Goal: Answer question/provide support: Share knowledge or assist other users

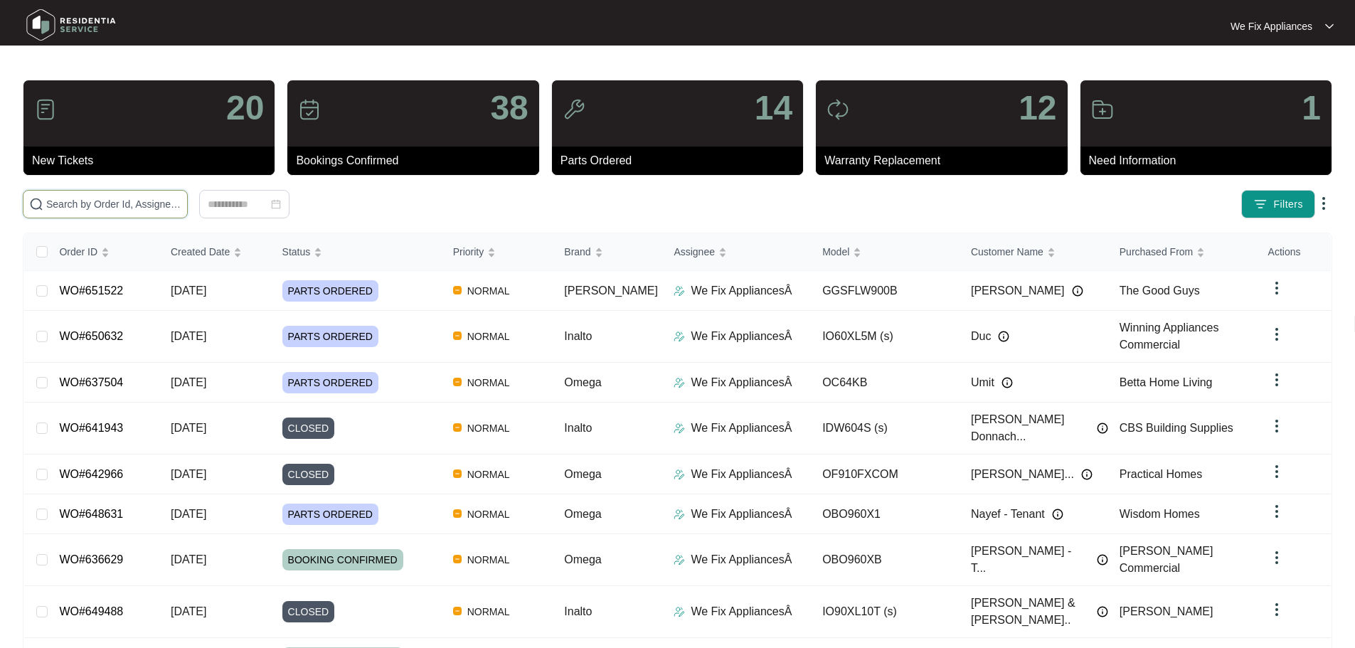
click at [95, 204] on input "text" at bounding box center [113, 204] width 135 height 16
paste input "648082"
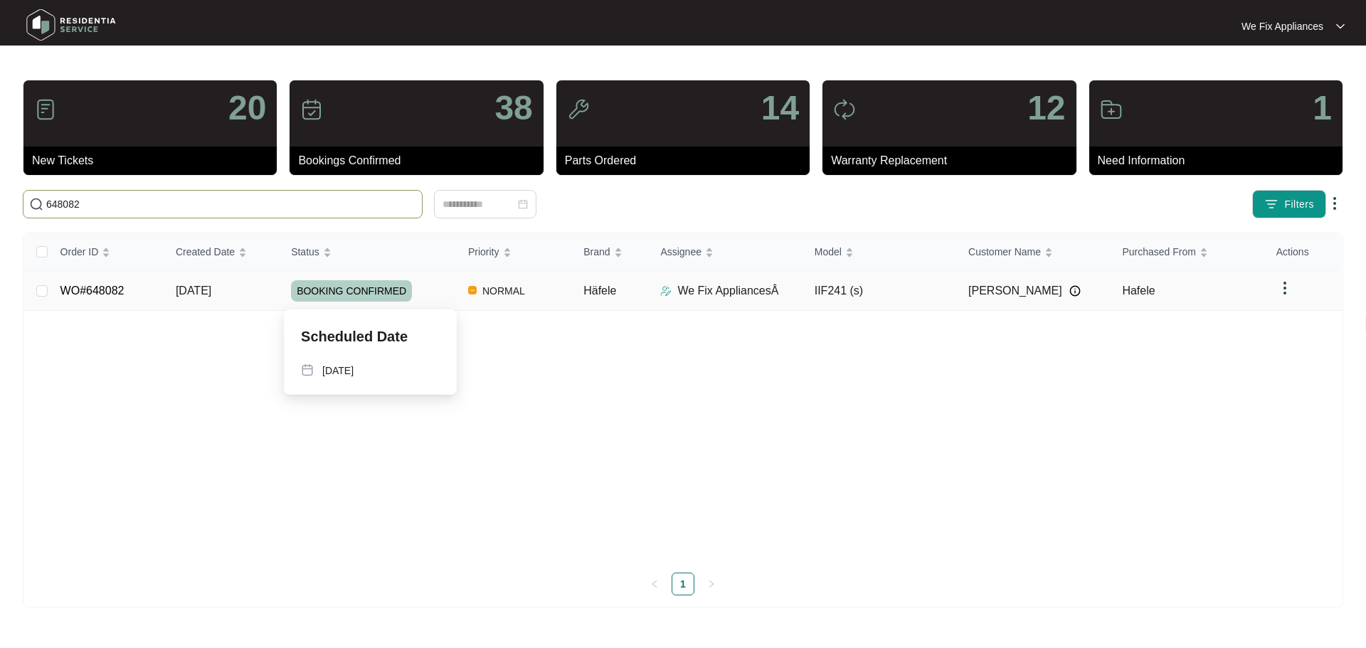
type input "648082"
click at [361, 290] on span "BOOKING CONFIRMED" at bounding box center [351, 290] width 121 height 21
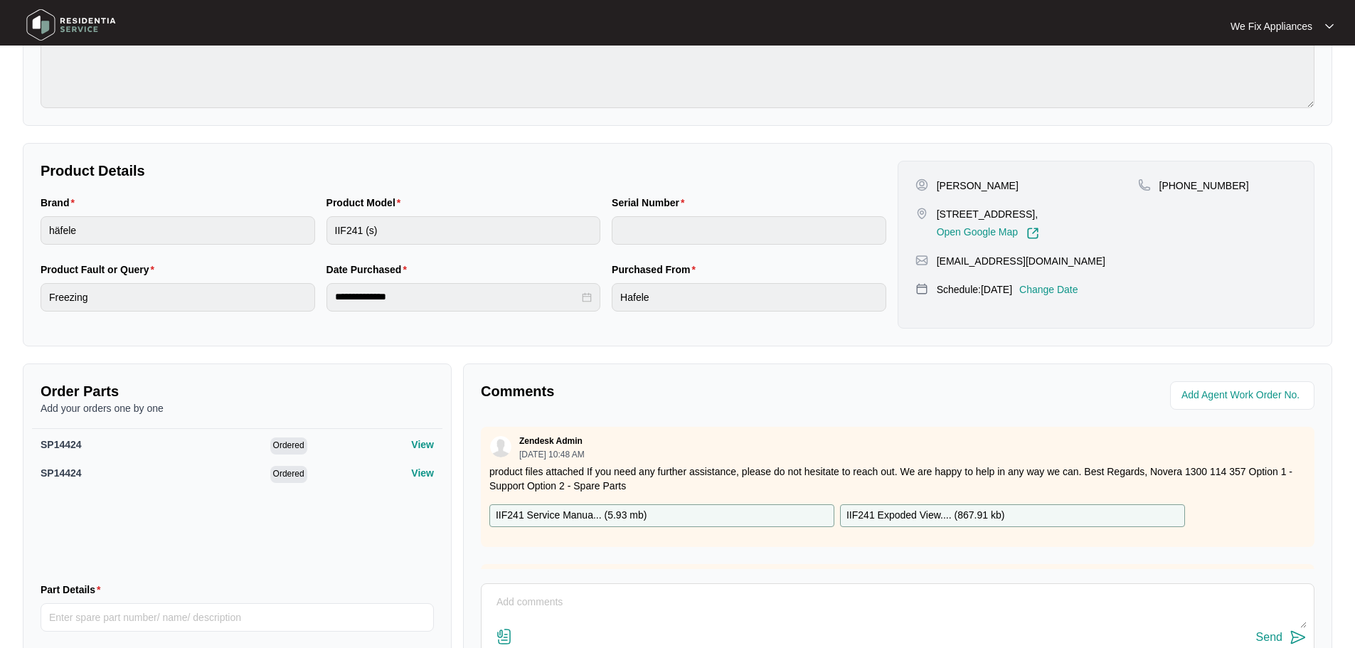
scroll to position [213, 0]
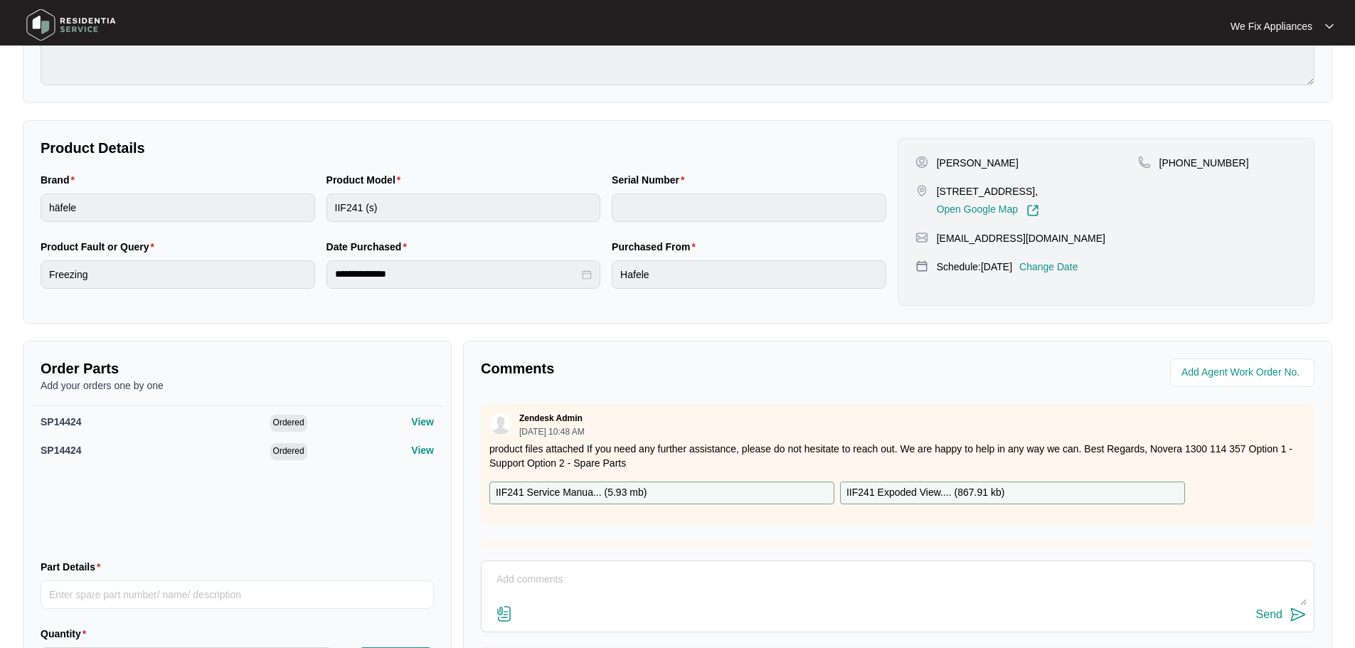
click at [573, 573] on textarea at bounding box center [898, 586] width 818 height 37
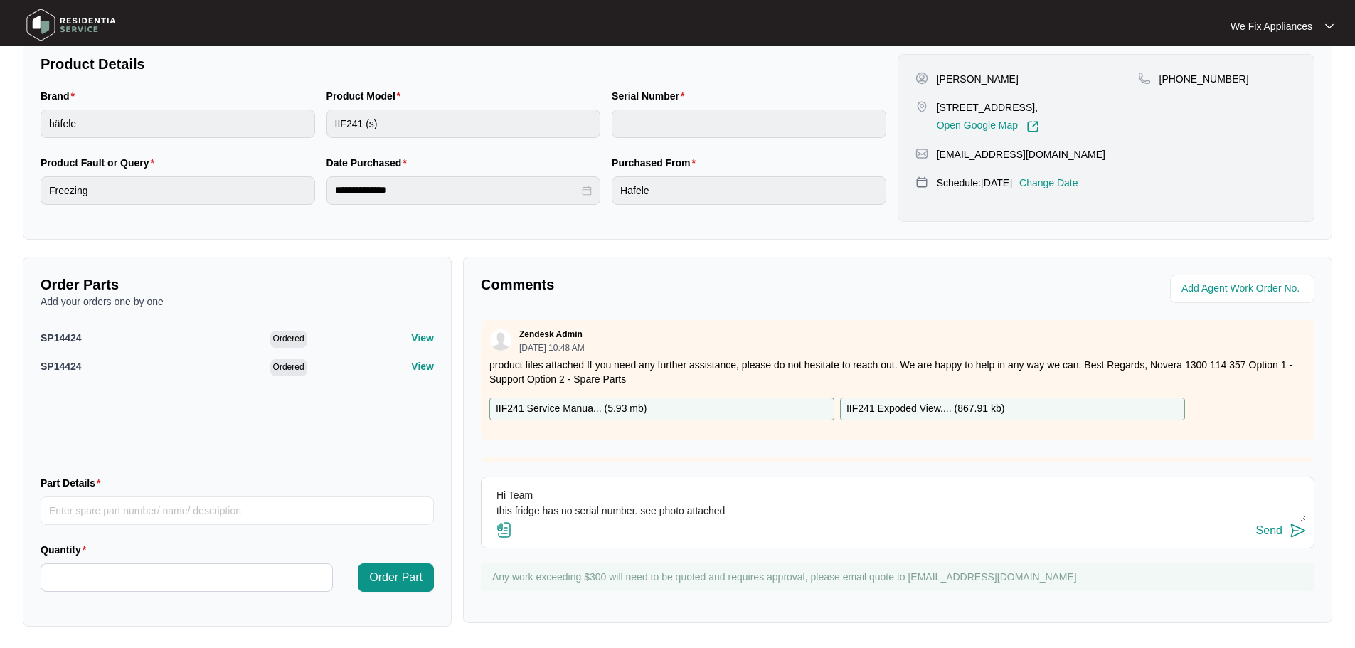
scroll to position [299, 0]
type textarea "Hi Team this fridge has no serial number. see photo attached"
click at [511, 531] on img at bounding box center [504, 528] width 17 height 17
click at [0, 0] on input "file" at bounding box center [0, 0] width 0 height 0
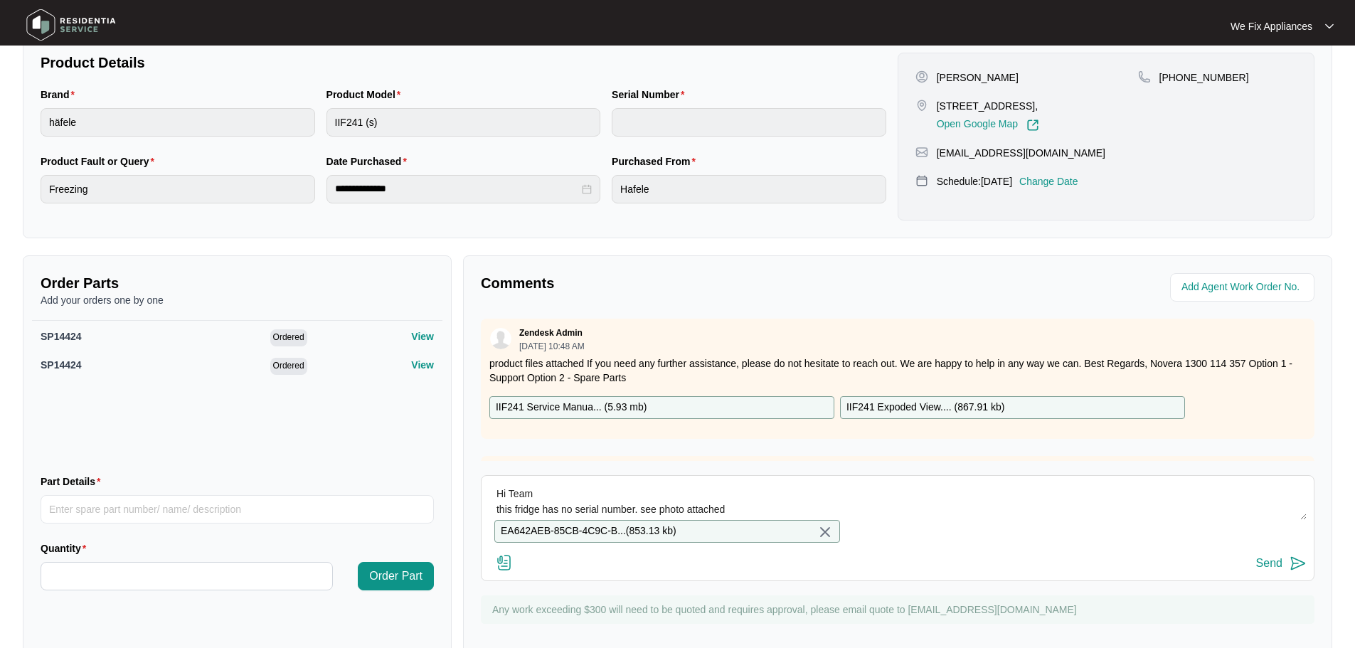
click at [1270, 570] on div "Send" at bounding box center [1269, 563] width 26 height 13
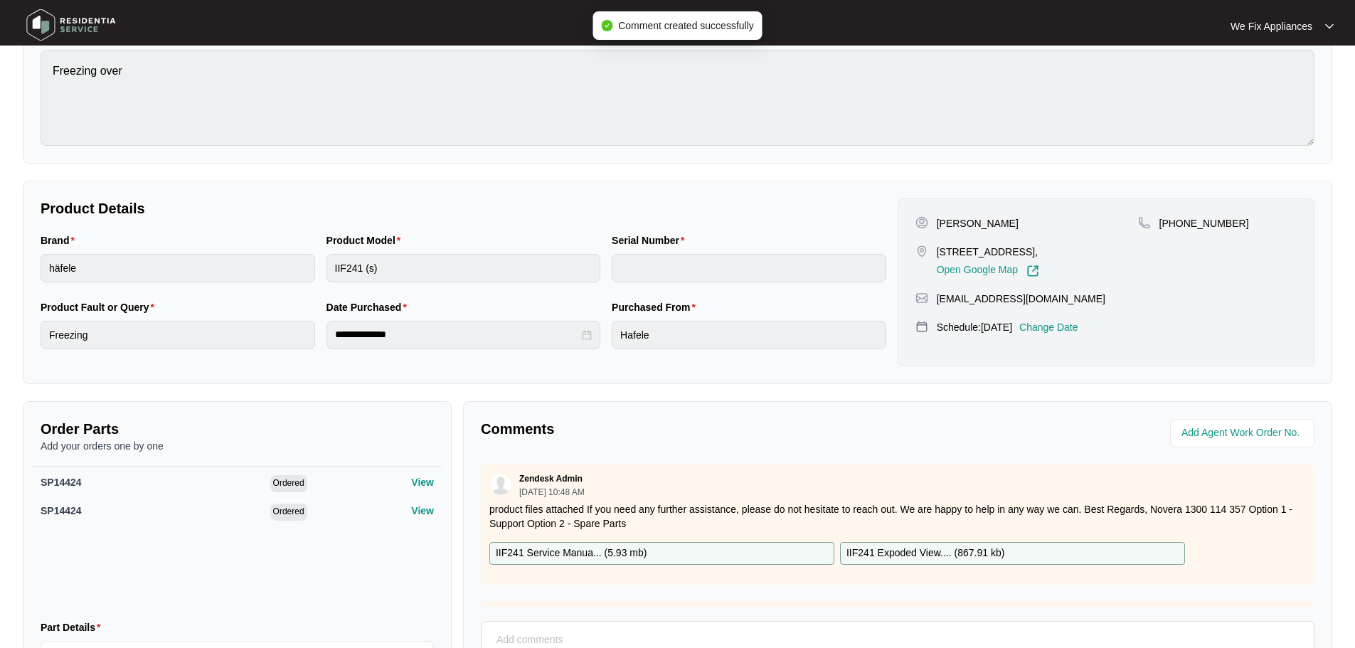
scroll to position [0, 0]
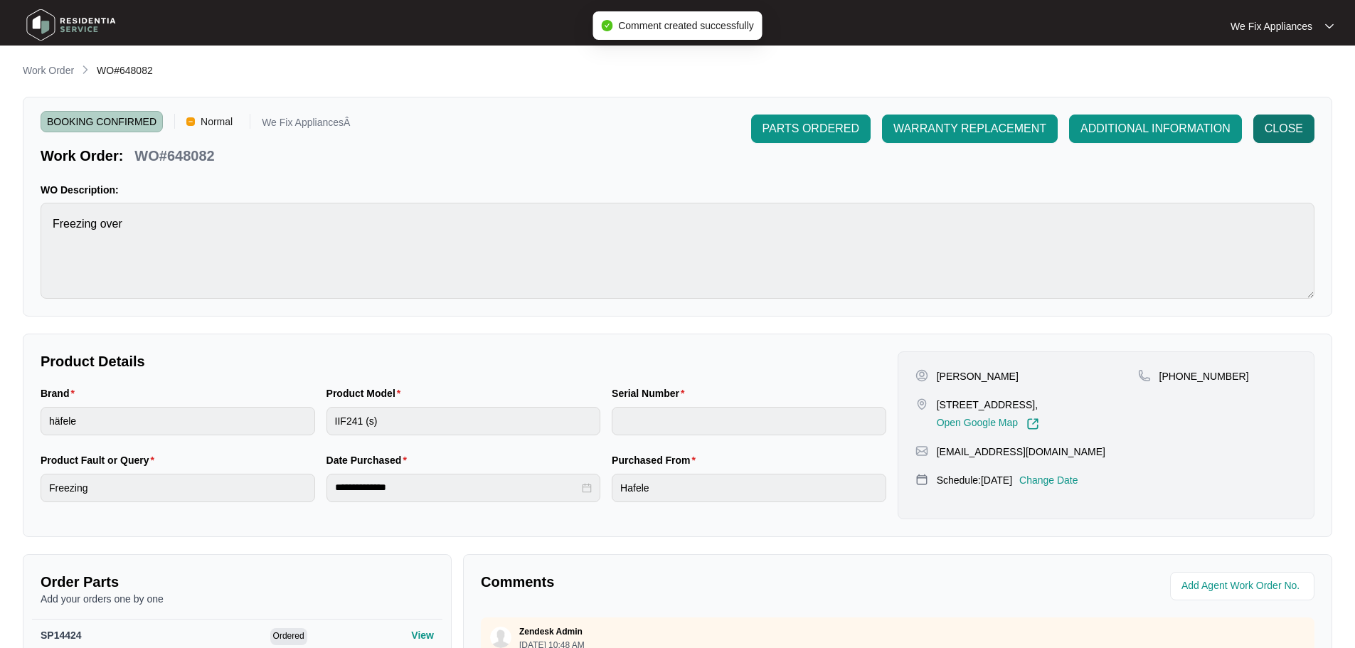
click at [1280, 131] on span "CLOSE" at bounding box center [1284, 128] width 38 height 17
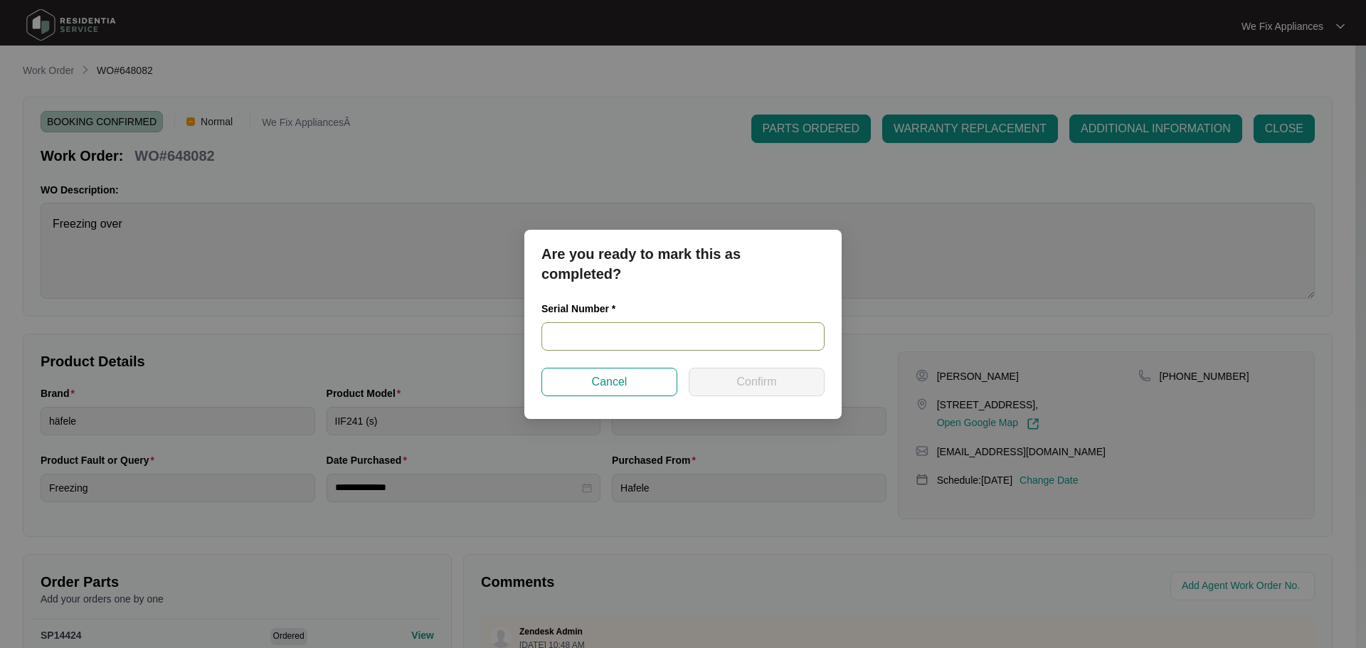
click at [658, 336] on input "text" at bounding box center [682, 336] width 283 height 28
type input "No serial"
click at [773, 383] on span "Confirm" at bounding box center [756, 382] width 40 height 17
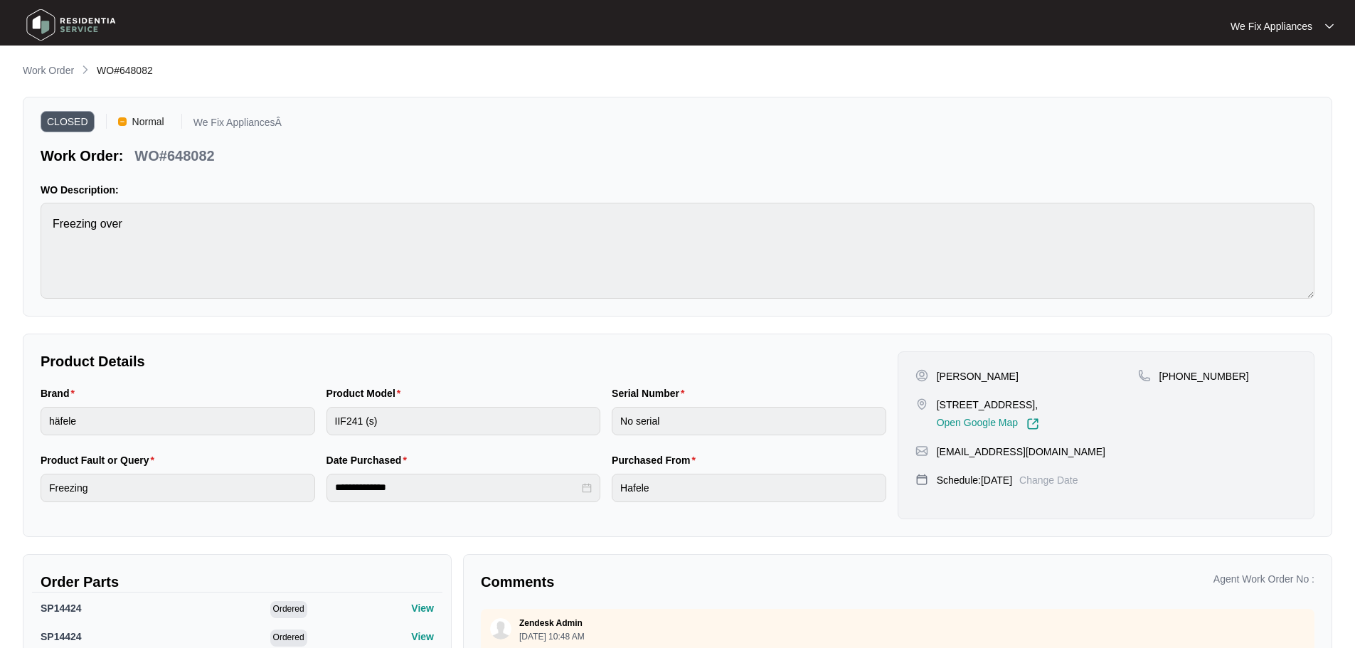
type input "No serial"
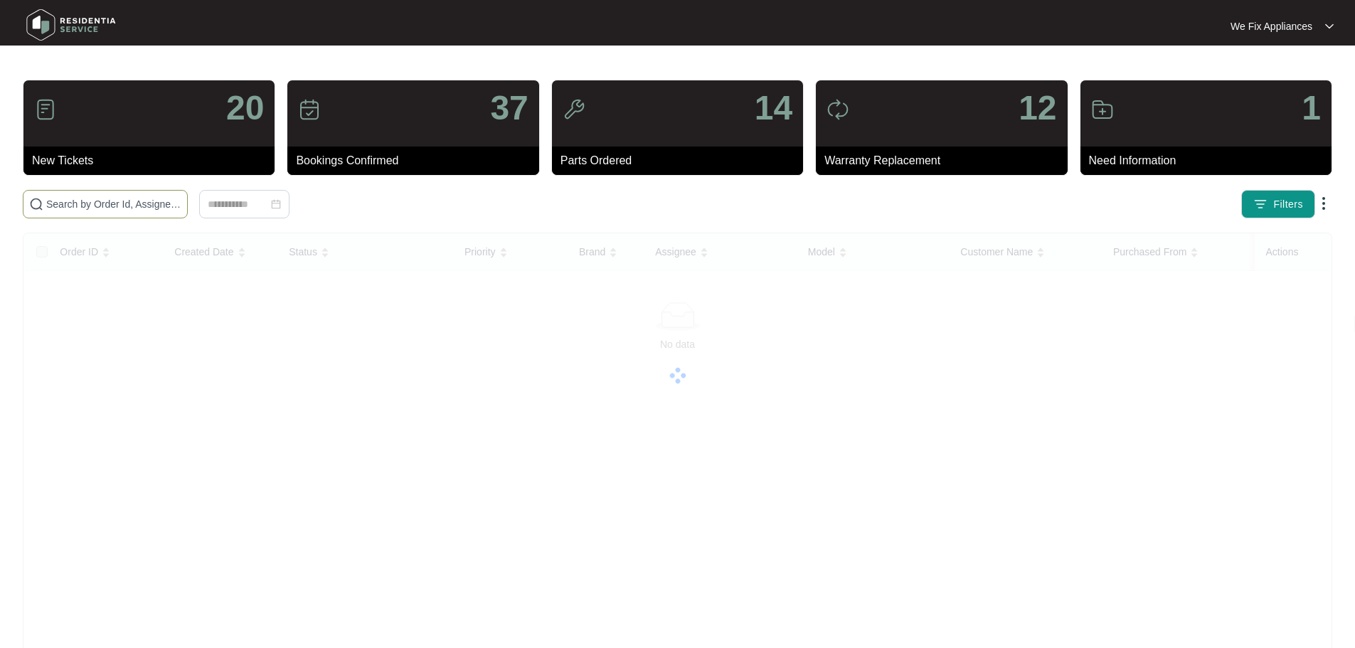
click at [91, 206] on input "text" at bounding box center [113, 204] width 135 height 16
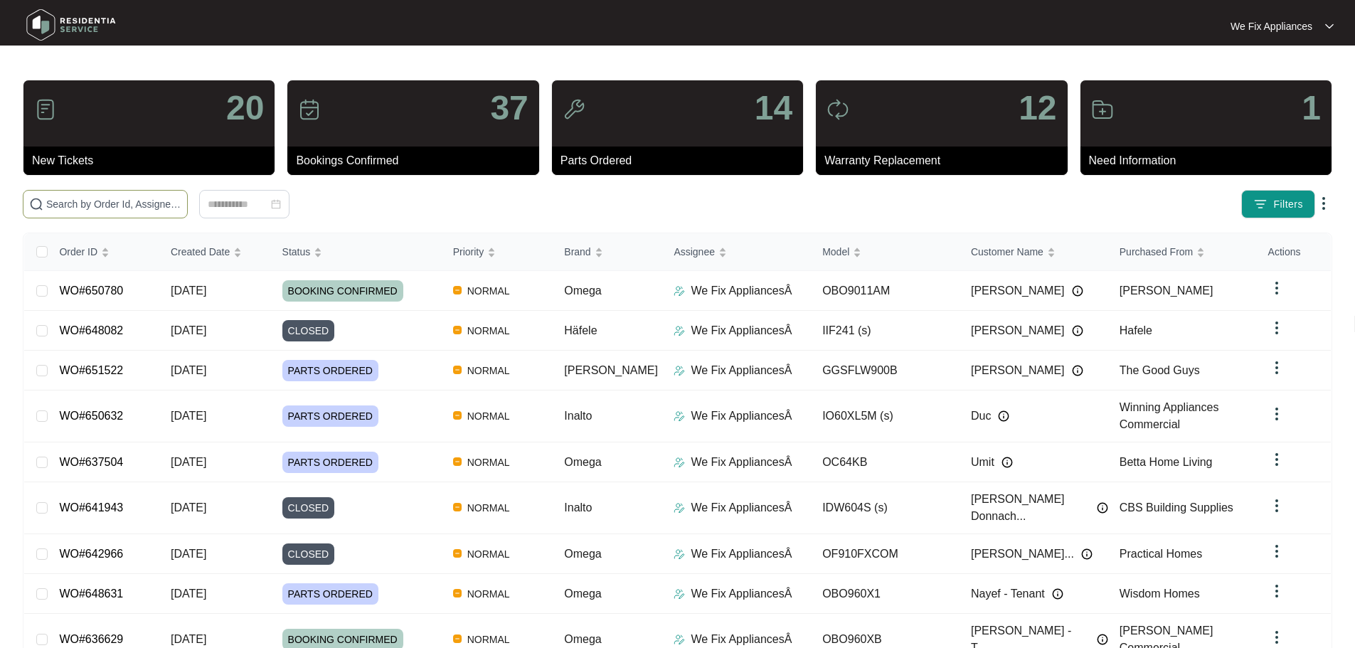
paste input "650973"
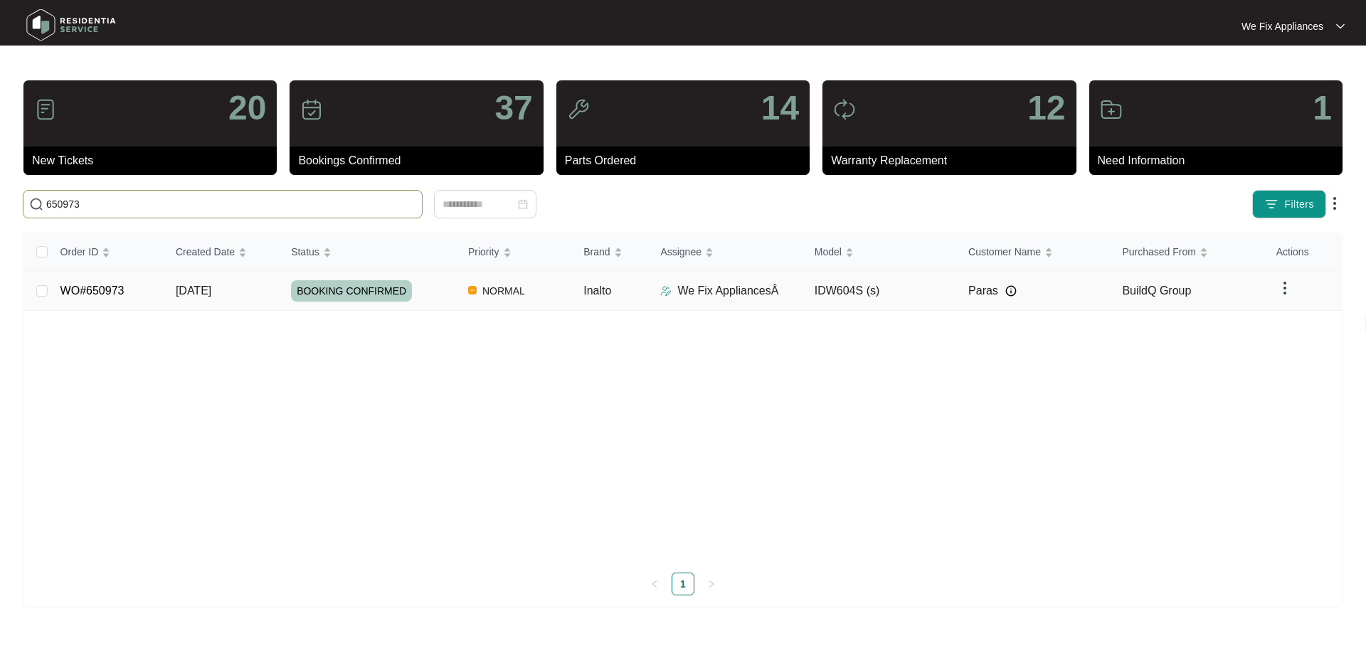
type input "650973"
click at [324, 283] on span "BOOKING CONFIRMED" at bounding box center [351, 290] width 121 height 21
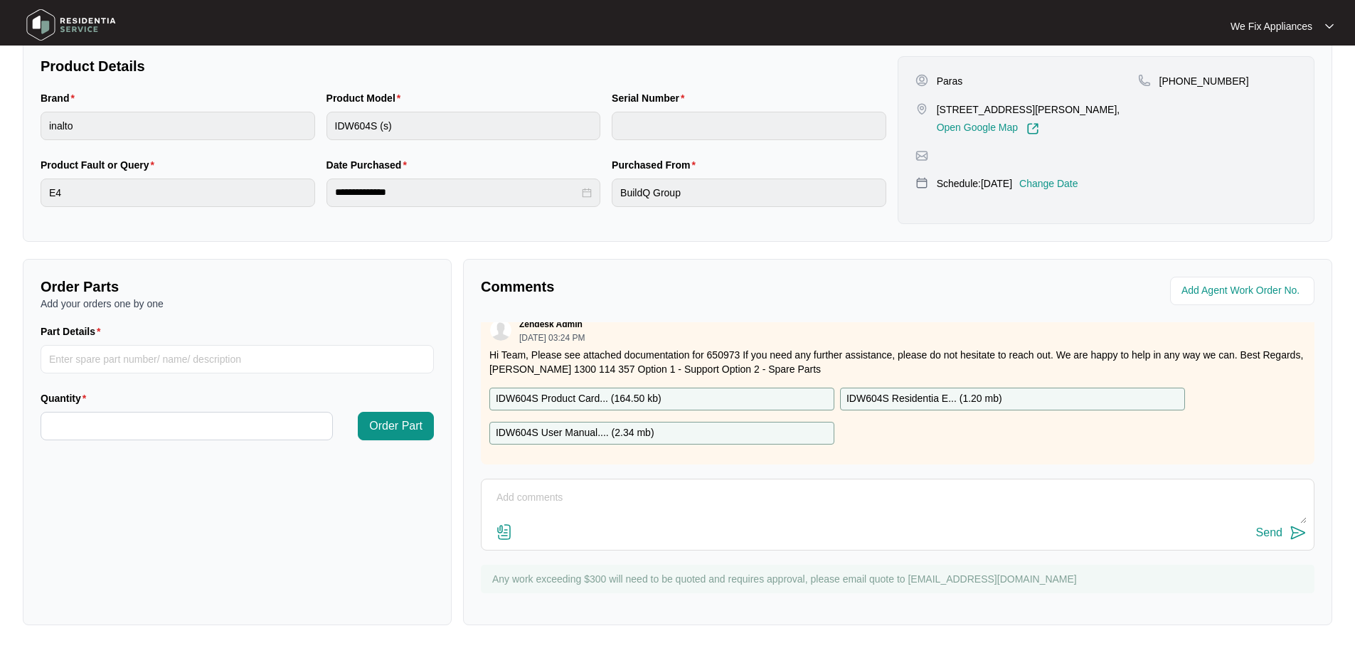
scroll to position [23, 0]
click at [647, 497] on textarea at bounding box center [898, 505] width 818 height 37
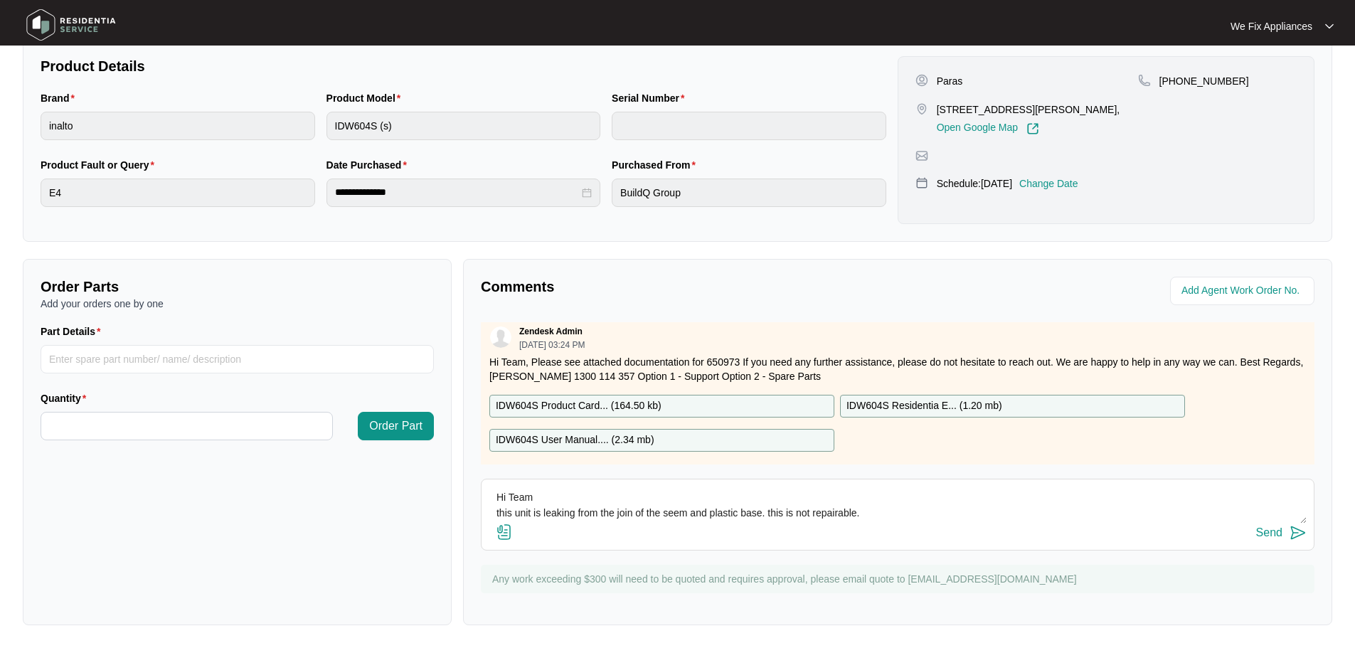
scroll to position [0, 0]
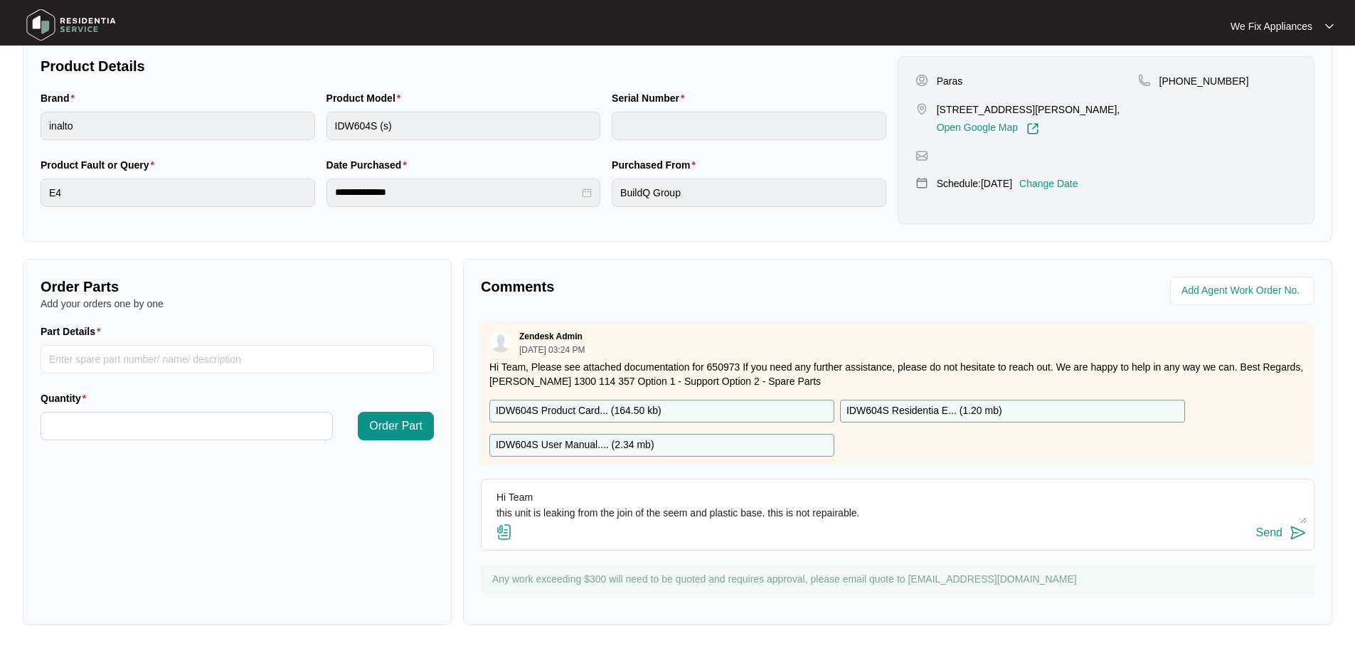
type textarea "Hi Team this unit is leaking from the join of the seem and plastic base. this i…"
click at [1264, 533] on div "Send" at bounding box center [1269, 532] width 26 height 13
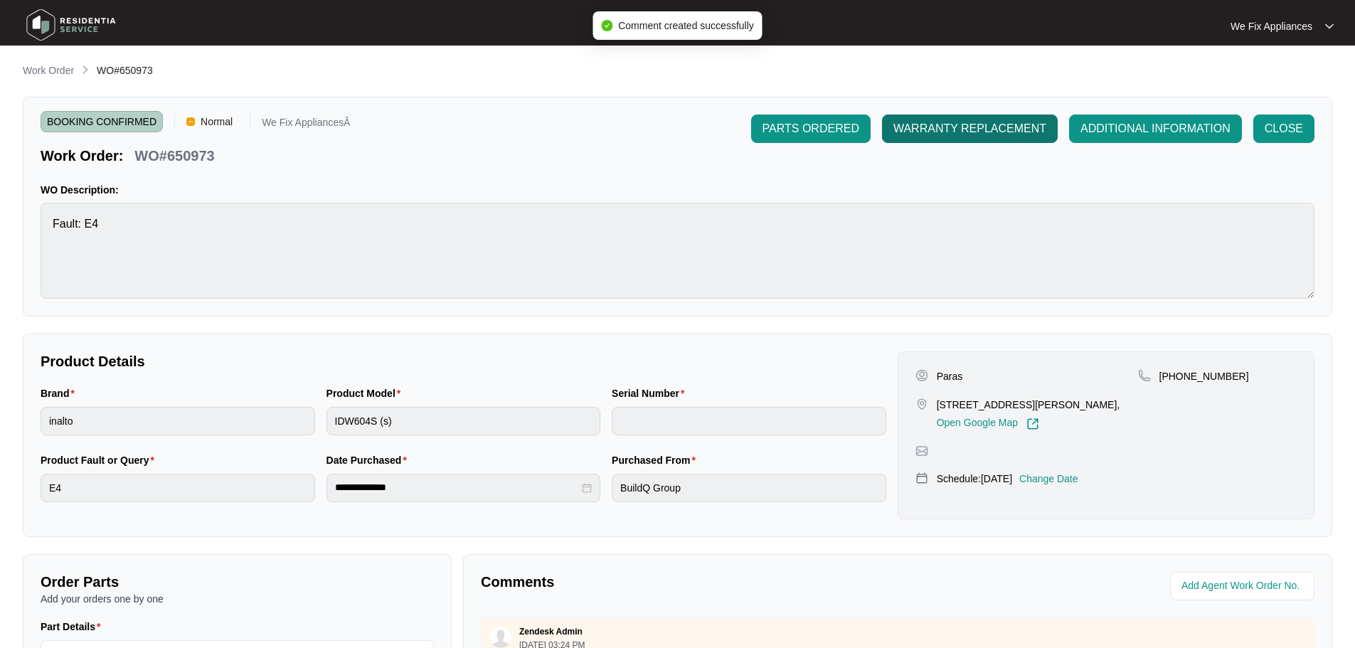
click at [963, 123] on span "WARRANTY REPLACEMENT" at bounding box center [970, 128] width 153 height 17
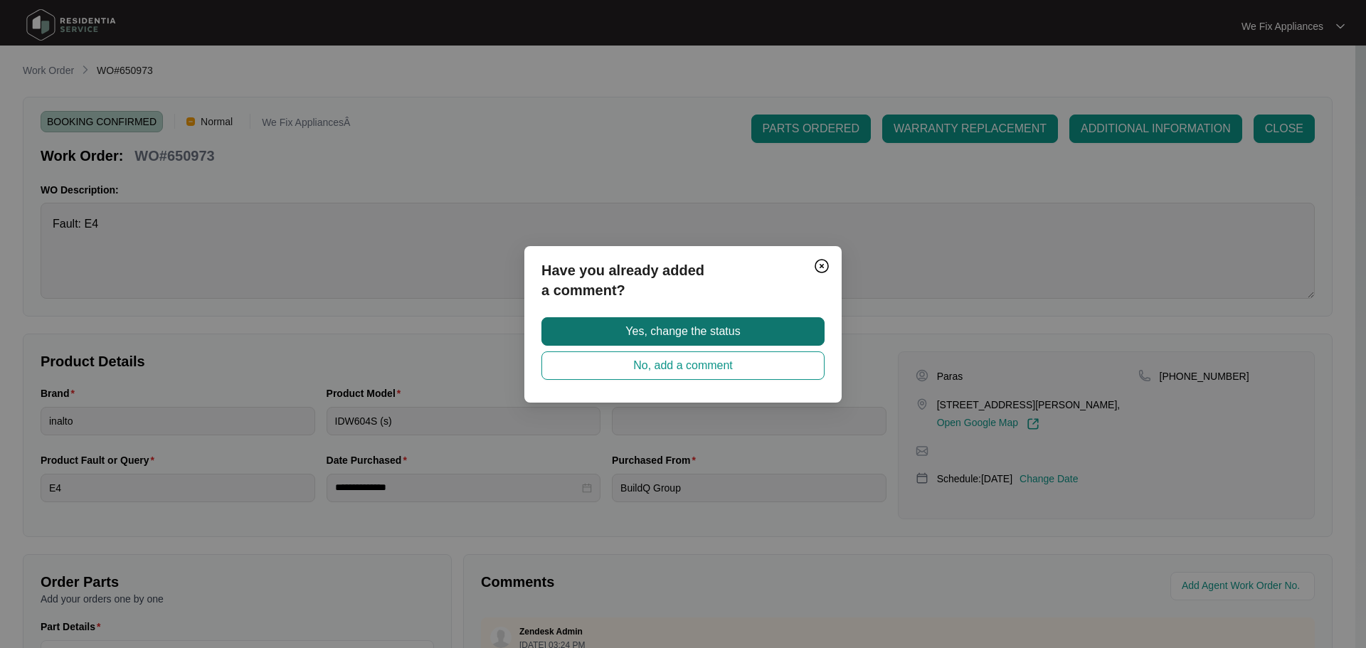
click at [704, 339] on span "Yes, change the status" at bounding box center [682, 331] width 115 height 17
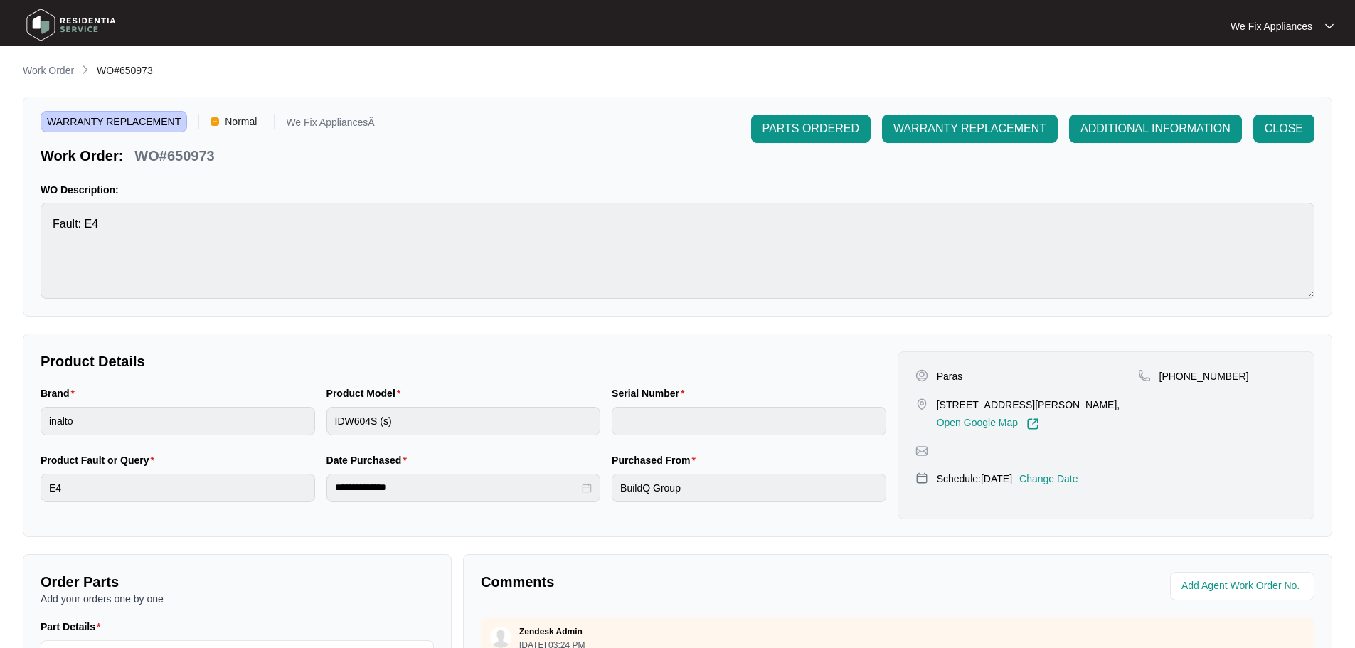
click at [41, 28] on img at bounding box center [71, 25] width 100 height 43
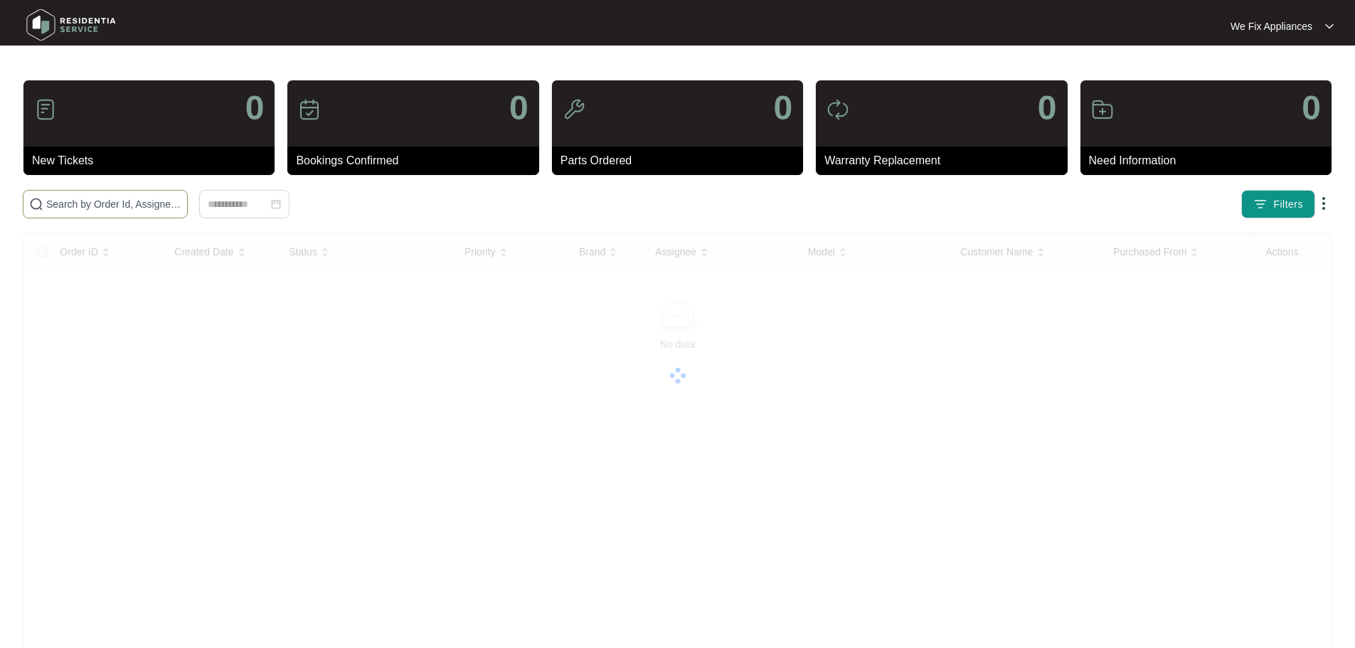
click at [115, 204] on input "text" at bounding box center [113, 204] width 135 height 16
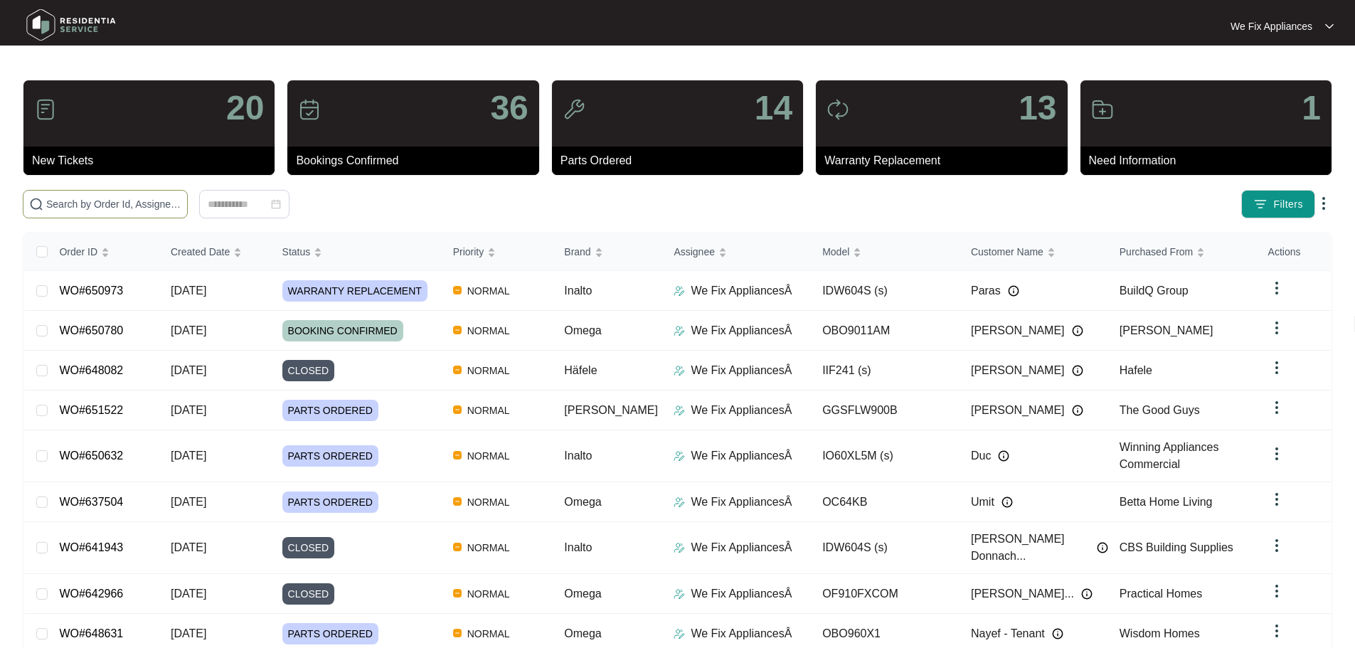
paste input "648182"
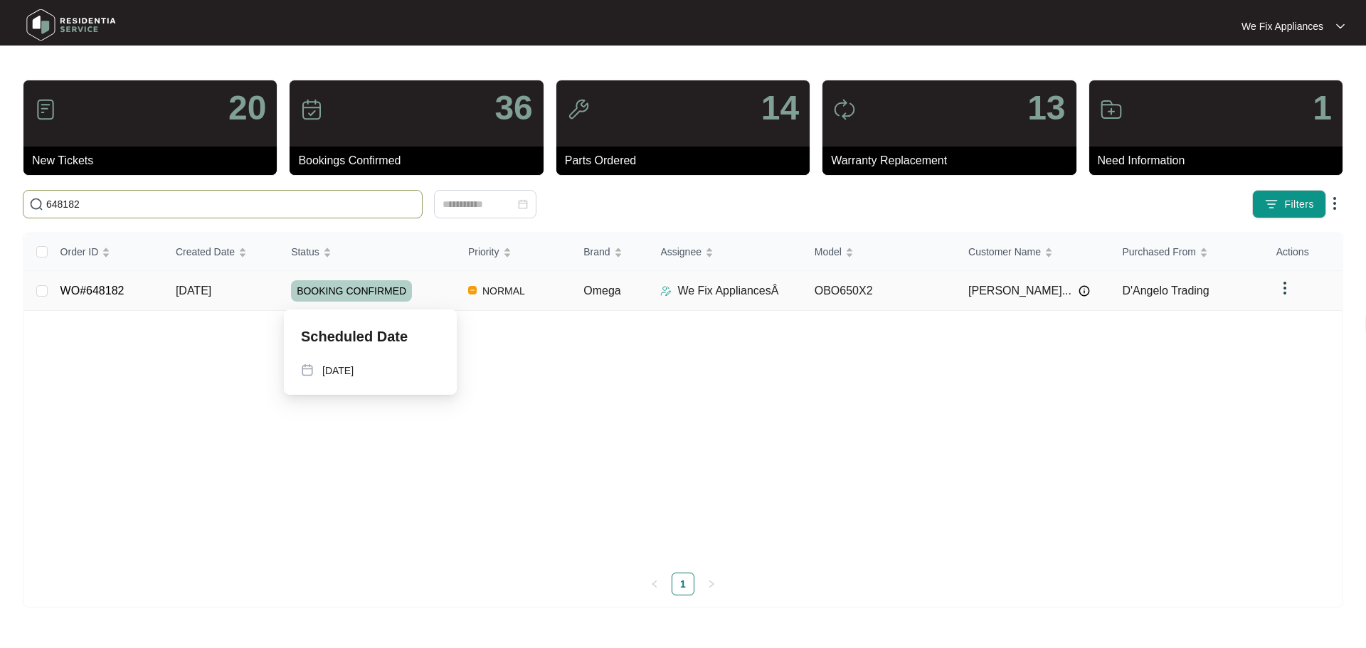
type input "648182"
click at [326, 291] on span "BOOKING CONFIRMED" at bounding box center [351, 290] width 121 height 21
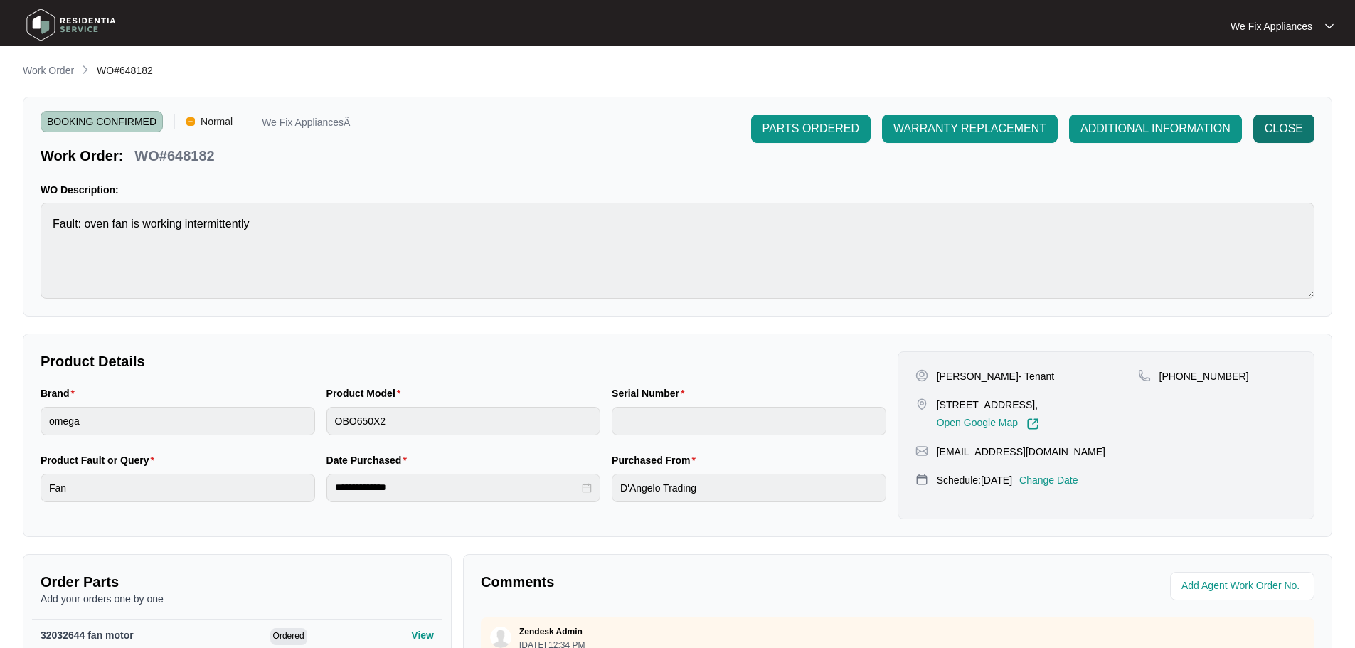
click at [1288, 131] on span "CLOSE" at bounding box center [1284, 128] width 38 height 17
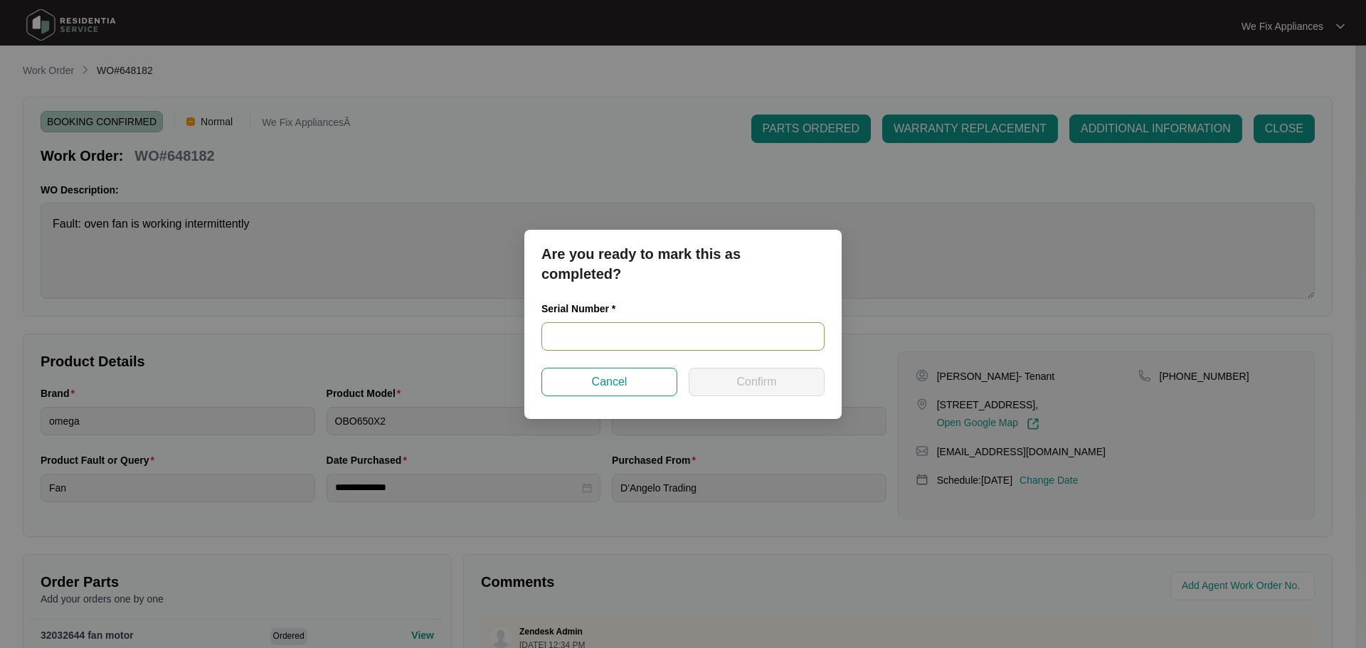
click at [635, 337] on input "text" at bounding box center [682, 336] width 283 height 28
paste input "00768421010581100113"
type input "00768421010581100113"
click at [734, 381] on button "Confirm" at bounding box center [757, 382] width 136 height 28
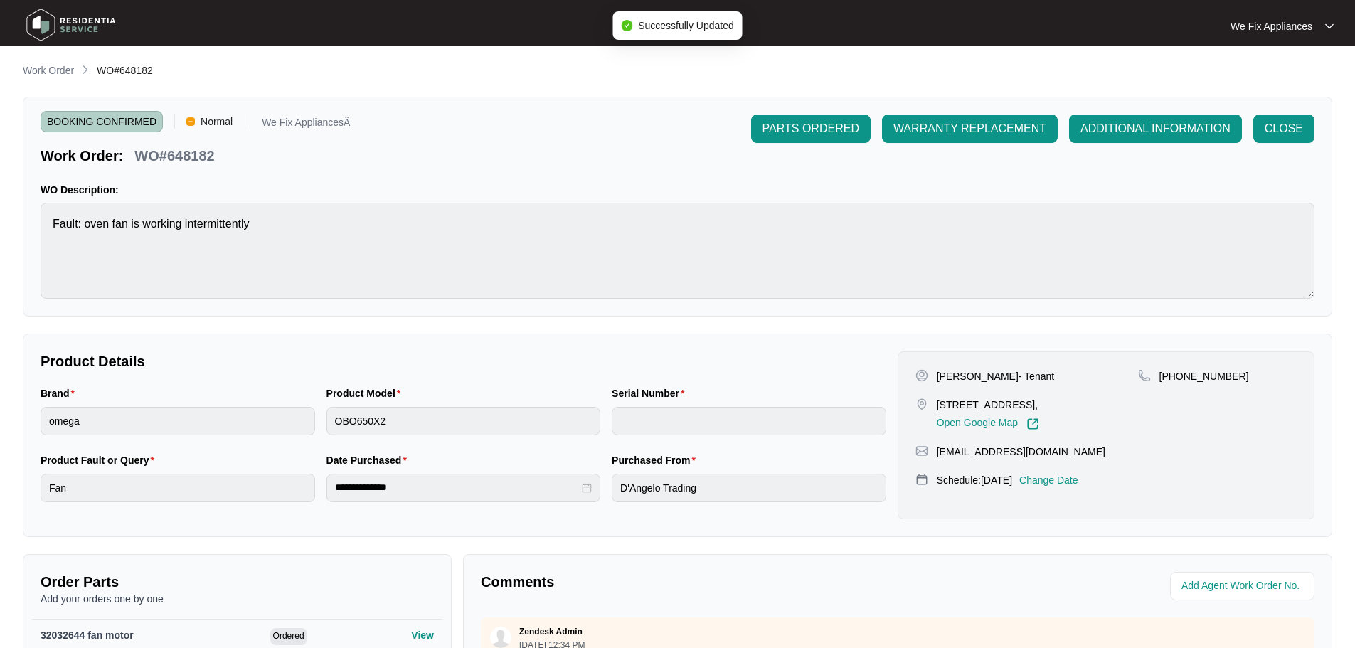
type input "00768421010581100113"
